Goal: Register for event/course

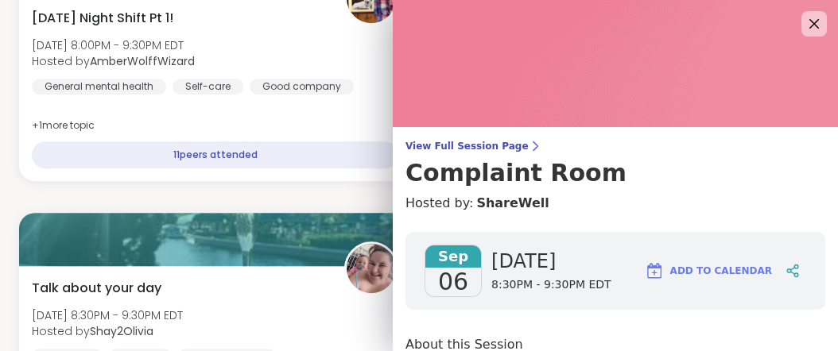
drag, startPoint x: 0, startPoint y: 0, endPoint x: 712, endPoint y: 149, distance: 727.0
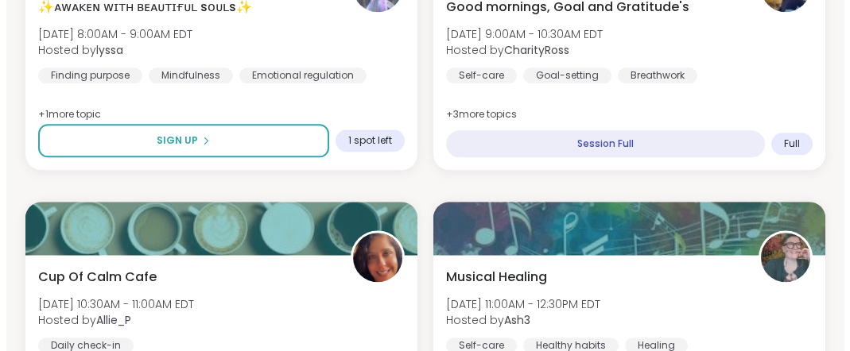
scroll to position [3154, 0]
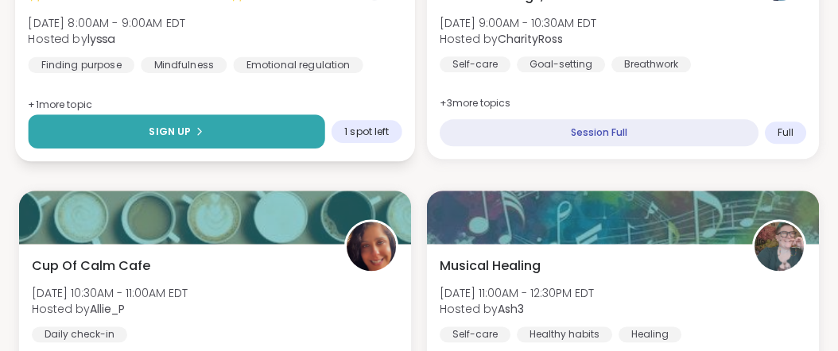
click at [214, 149] on button "Sign Up" at bounding box center [176, 132] width 297 height 34
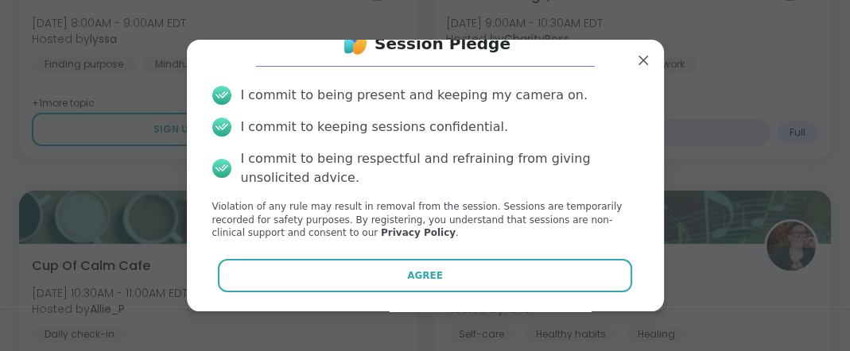
scroll to position [114, 0]
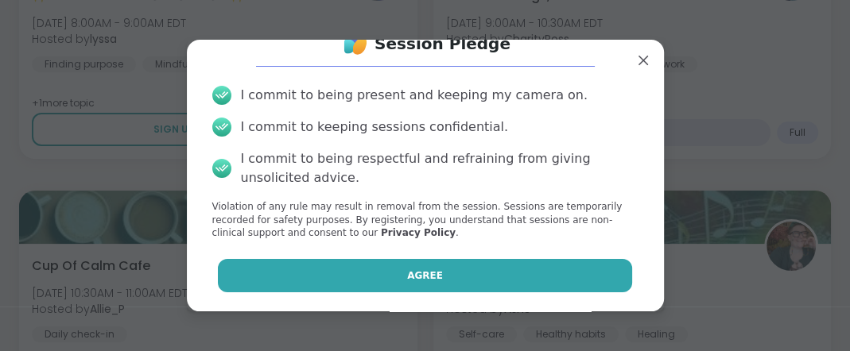
click at [477, 270] on button "Agree" at bounding box center [425, 275] width 414 height 33
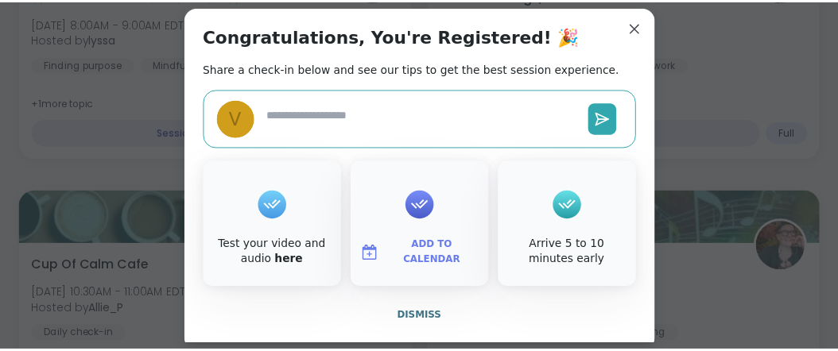
scroll to position [64, 0]
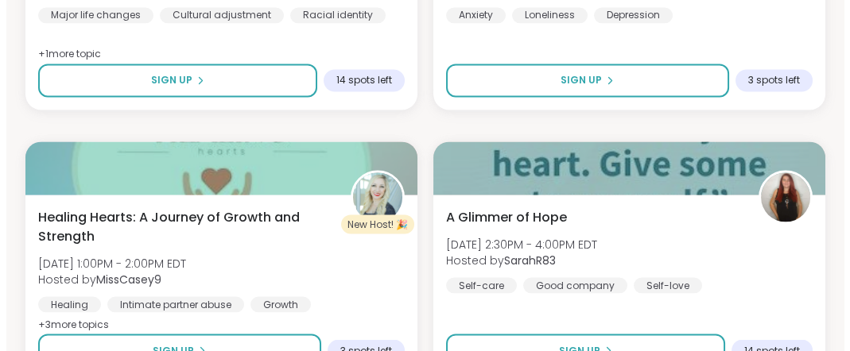
scroll to position [4307, 0]
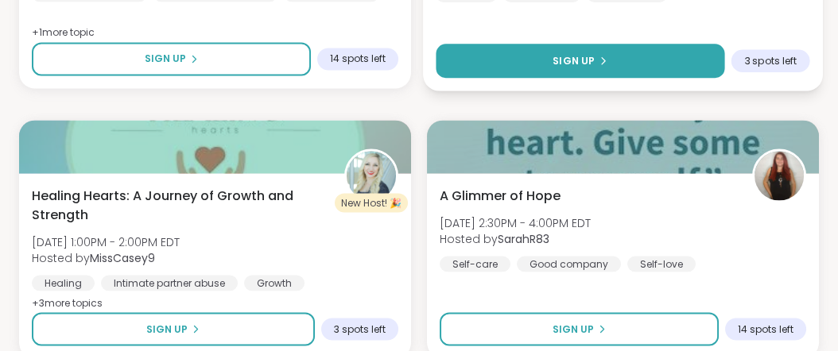
click at [581, 68] on span "Sign Up" at bounding box center [574, 60] width 42 height 14
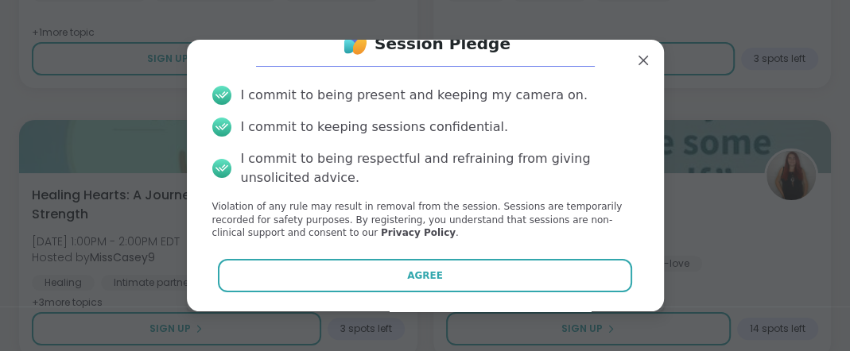
scroll to position [114, 0]
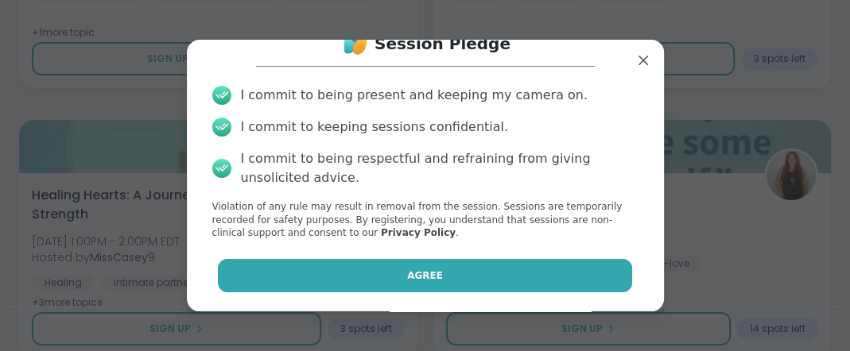
click at [495, 270] on button "Agree" at bounding box center [425, 275] width 414 height 33
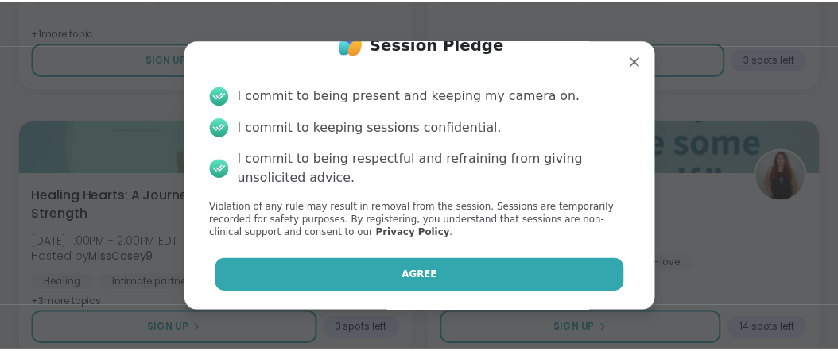
scroll to position [101, 0]
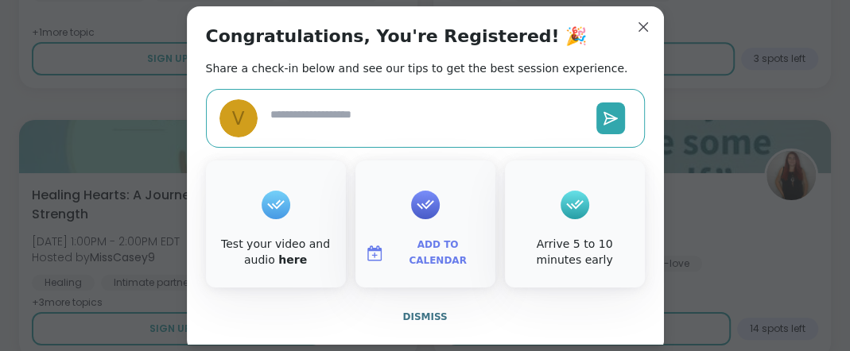
type textarea "*"
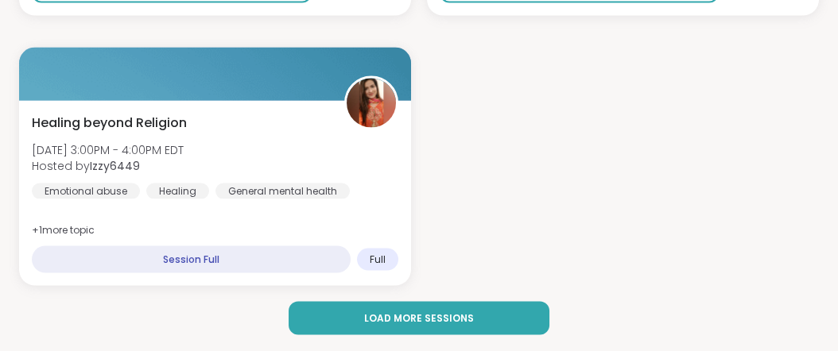
scroll to position [5111, 0]
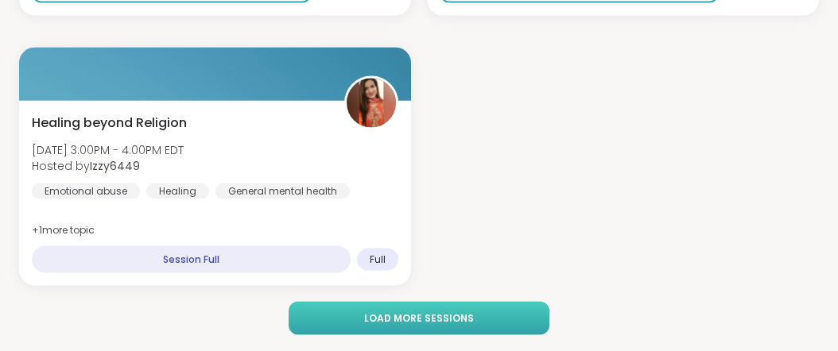
click at [485, 319] on button "Load more sessions" at bounding box center [419, 318] width 260 height 33
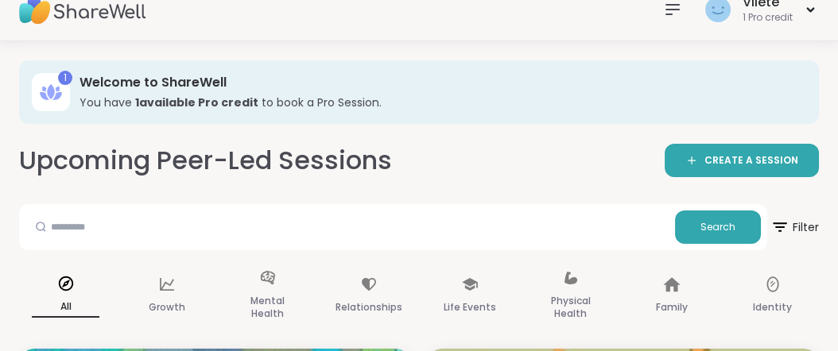
scroll to position [0, 0]
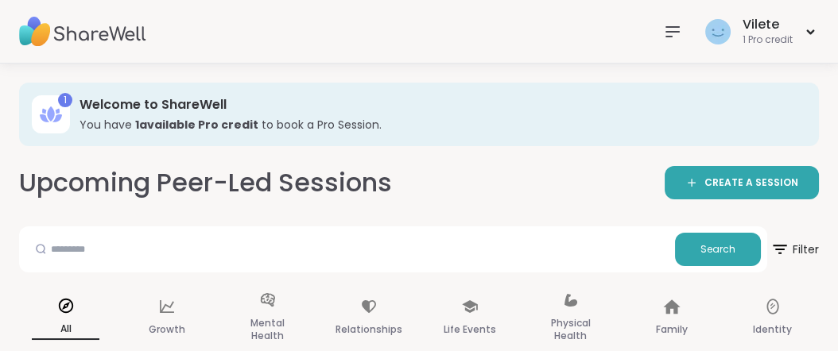
click at [666, 31] on icon at bounding box center [672, 32] width 13 height 10
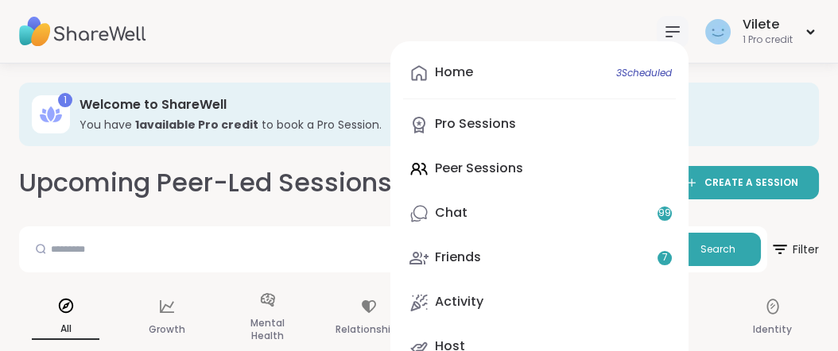
click at [464, 188] on div "Home 3 Scheduled Pro Sessions Peer Sessions Chat 99 Friends 7 Activity Host" at bounding box center [539, 210] width 298 height 338
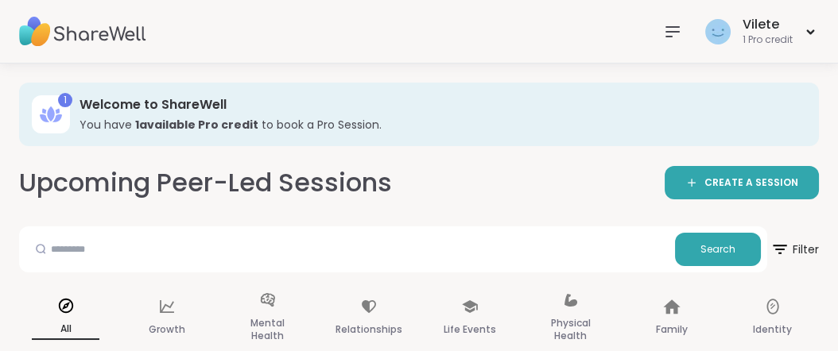
drag, startPoint x: 464, startPoint y: 188, endPoint x: 759, endPoint y: 129, distance: 301.0
click at [759, 129] on div "Welcome to ShareWell You have 1 available Pro credit to book a Pro Session." at bounding box center [438, 114] width 717 height 37
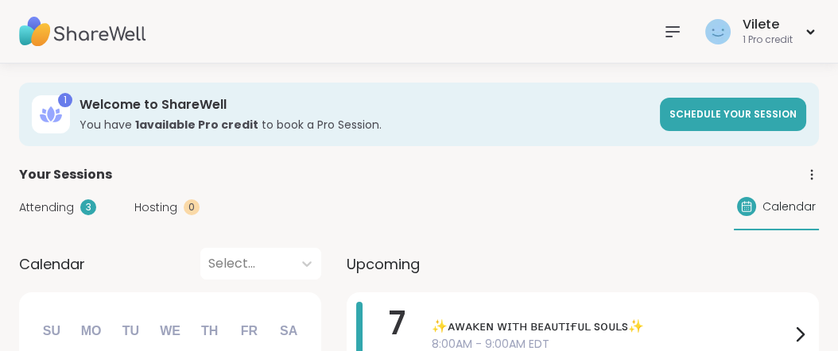
click at [666, 31] on icon at bounding box center [672, 32] width 13 height 10
click at [603, 14] on div "Vilete 1 Pro credit" at bounding box center [419, 32] width 838 height 64
click at [666, 31] on icon at bounding box center [672, 32] width 13 height 10
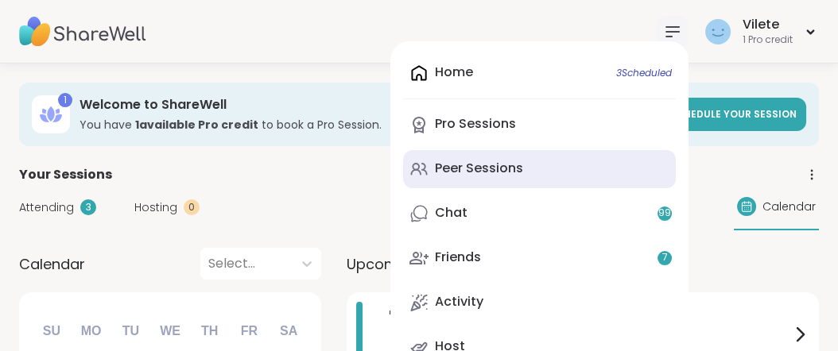
click at [500, 177] on div "Peer Sessions" at bounding box center [479, 168] width 88 height 17
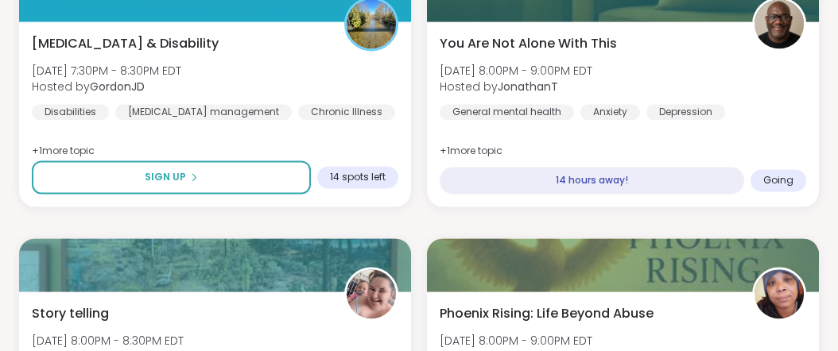
scroll to position [3721, 0]
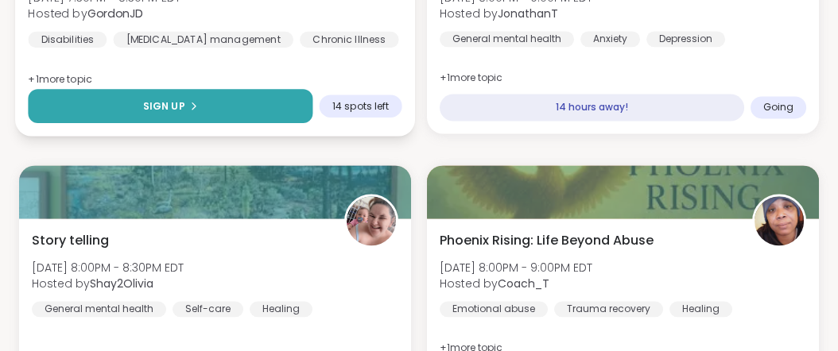
click at [176, 113] on span "Sign Up" at bounding box center [164, 106] width 42 height 14
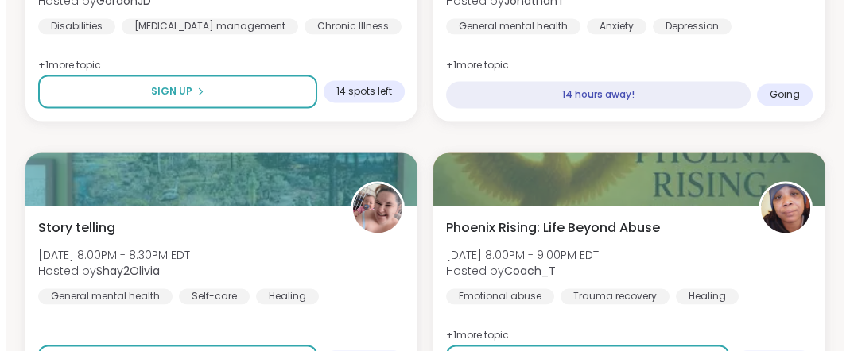
scroll to position [3775, 0]
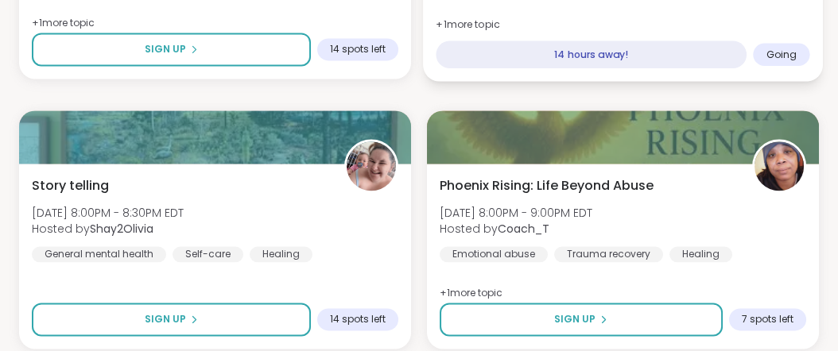
click at [767, 60] on span "Going" at bounding box center [782, 54] width 31 height 13
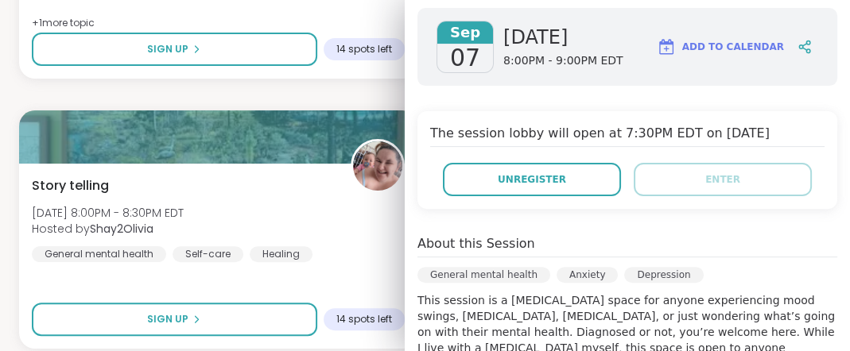
scroll to position [239, 0]
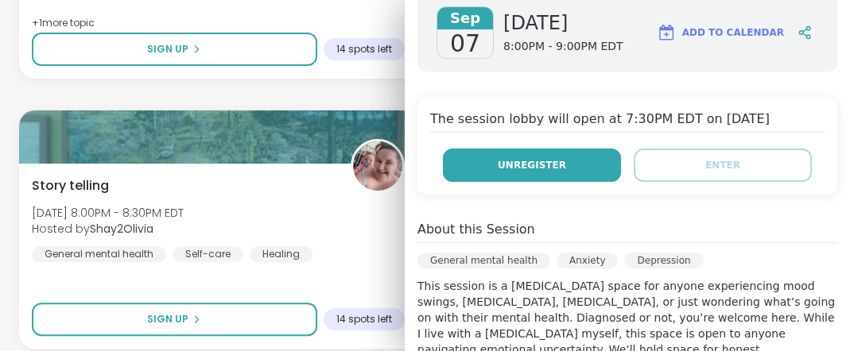
click at [568, 182] on button "Unregister" at bounding box center [532, 165] width 178 height 33
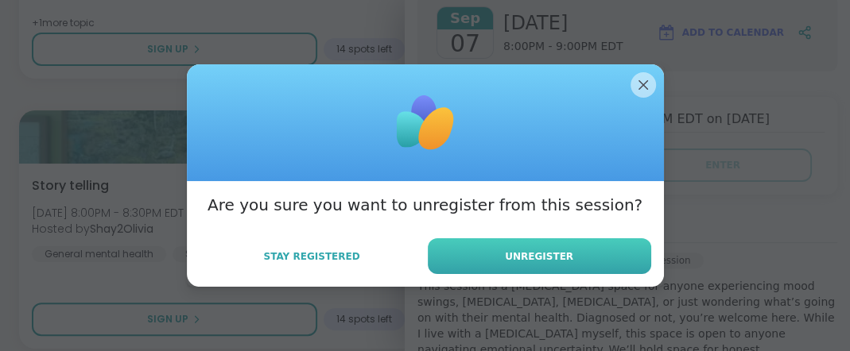
click at [540, 264] on span "Unregister" at bounding box center [539, 257] width 68 height 14
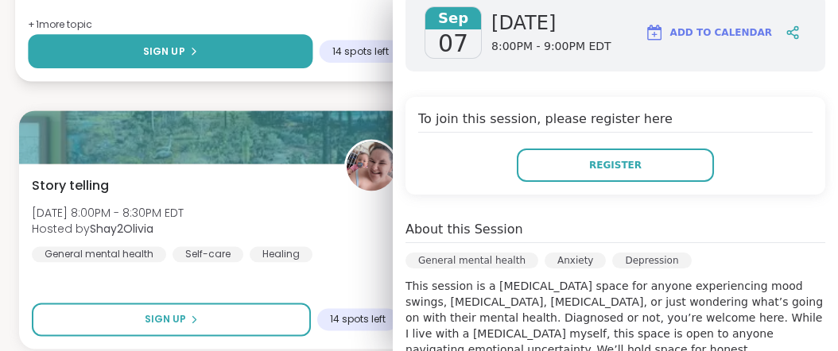
click at [212, 68] on button "Sign Up" at bounding box center [170, 51] width 285 height 34
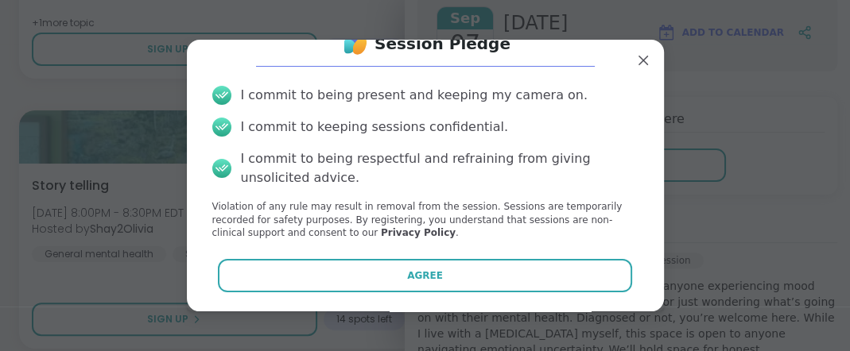
scroll to position [114, 0]
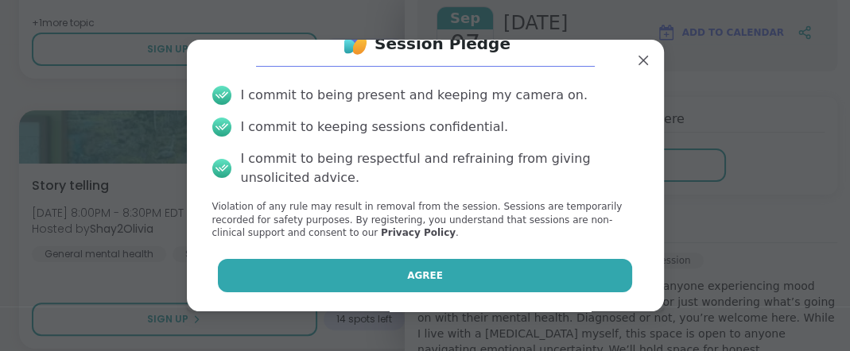
click at [416, 269] on span "Agree" at bounding box center [425, 276] width 36 height 14
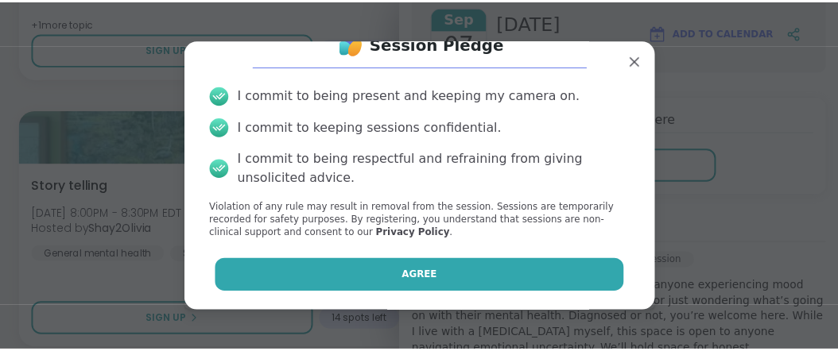
scroll to position [101, 0]
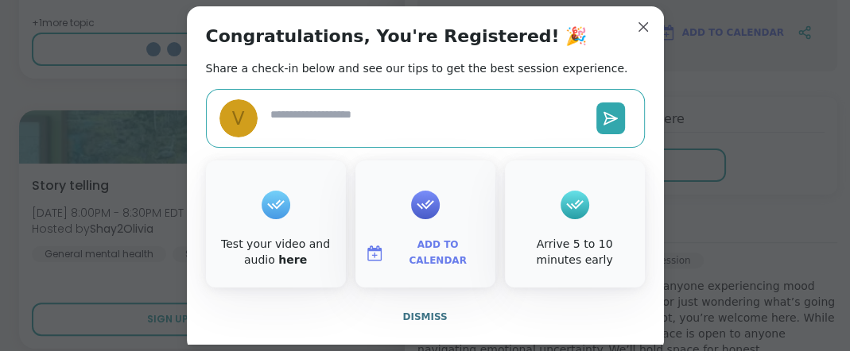
type textarea "*"
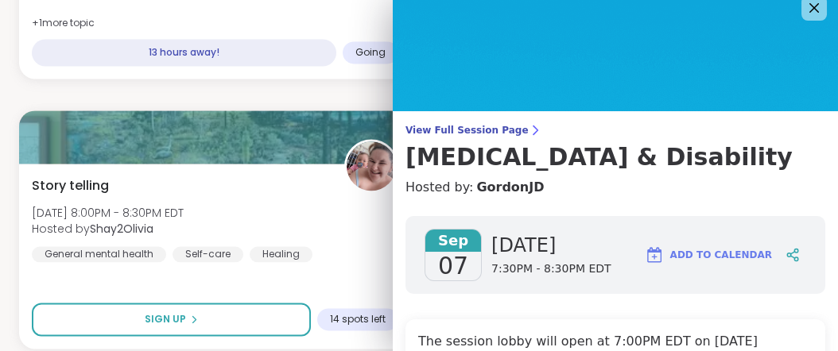
scroll to position [0, 0]
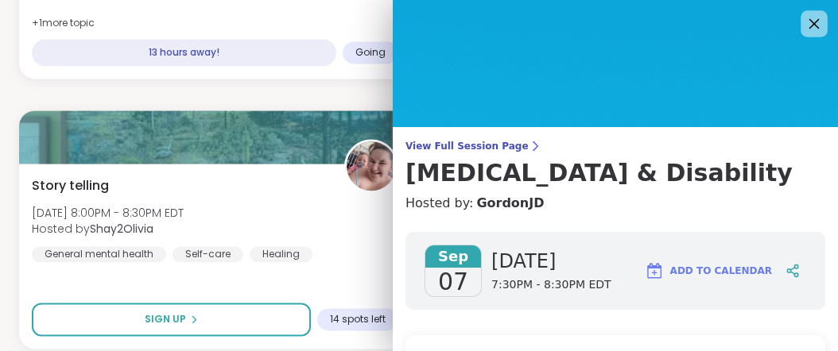
click at [804, 28] on icon at bounding box center [814, 24] width 20 height 20
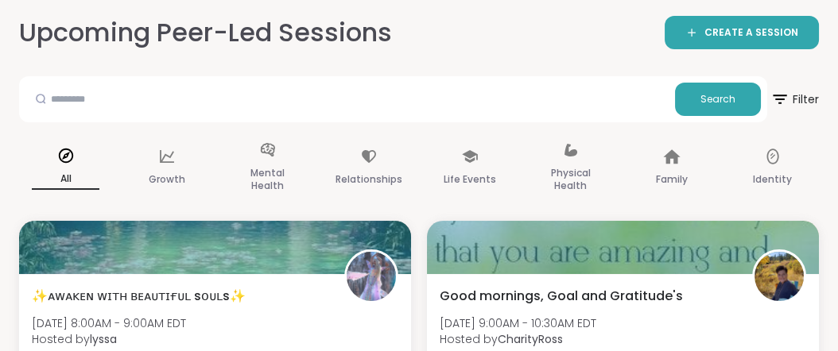
scroll to position [161, 0]
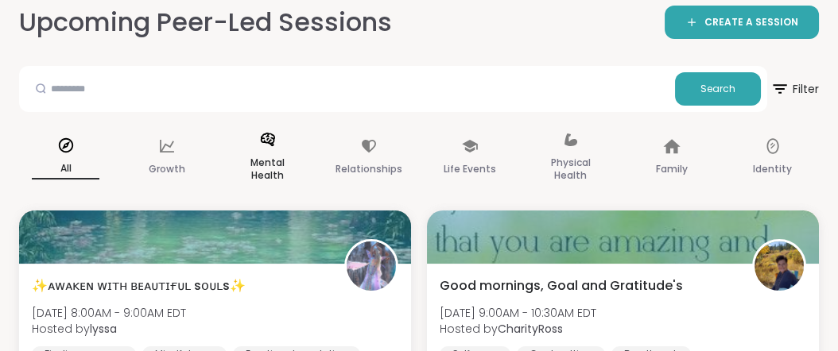
click at [266, 185] on p "Mental Health" at bounding box center [268, 169] width 68 height 32
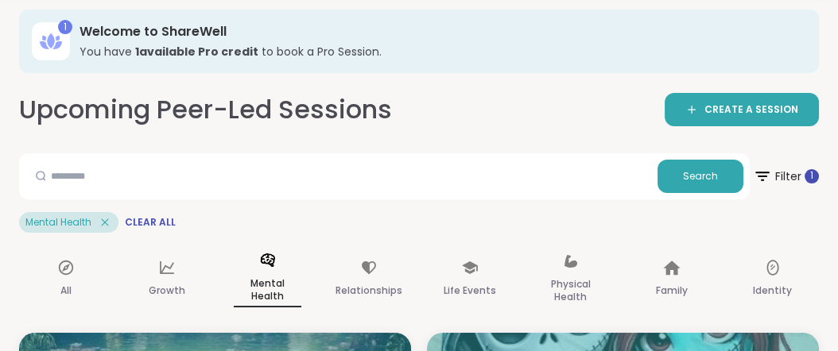
scroll to position [0, 0]
